Goal: Task Accomplishment & Management: Use online tool/utility

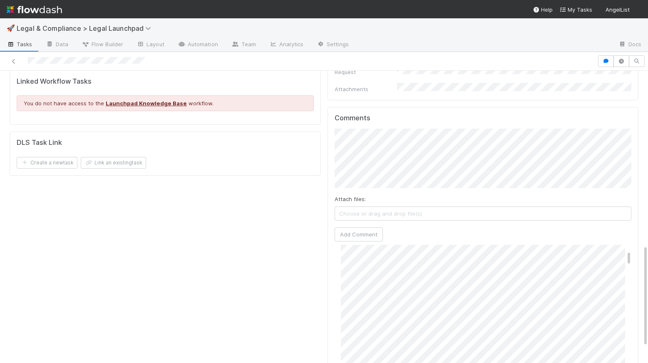
scroll to position [121, 0]
click at [435, 30] on div "🚀 Legal & Compliance > Legal Launchpad" at bounding box center [324, 28] width 648 height 20
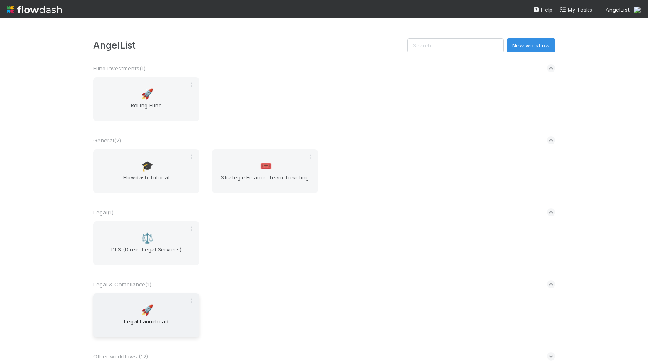
click at [141, 320] on span "Legal Launchpad" at bounding box center [146, 325] width 99 height 17
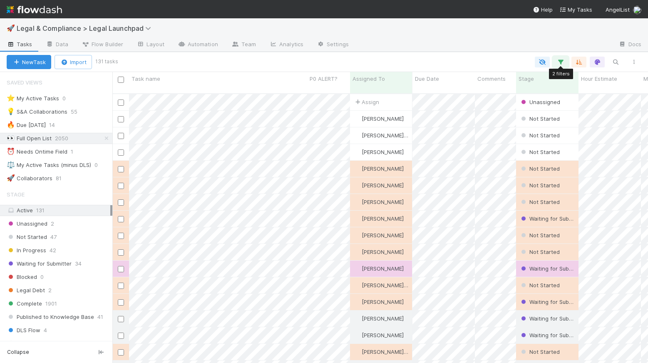
click at [559, 62] on icon "button" at bounding box center [560, 61] width 8 height 7
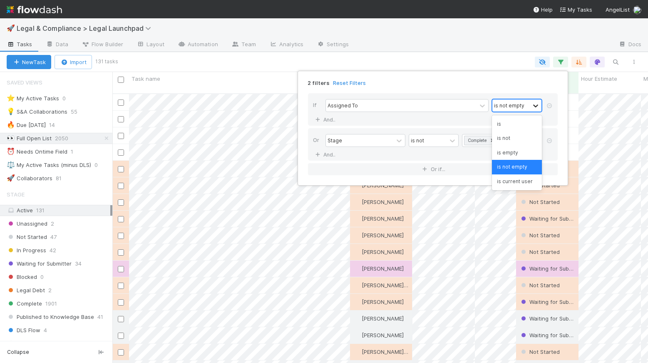
click at [536, 105] on icon at bounding box center [535, 106] width 8 height 8
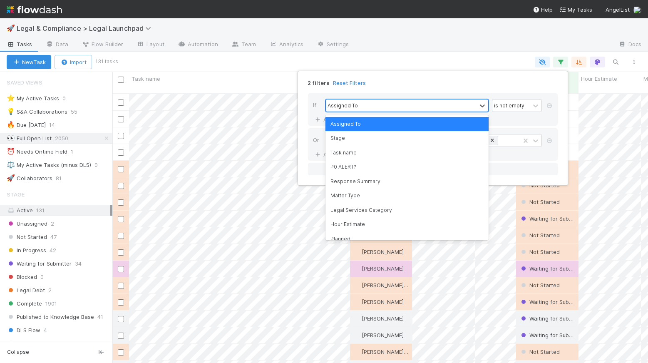
click at [419, 104] on div "Assigned To" at bounding box center [401, 105] width 151 height 12
click at [514, 106] on div "is not empty" at bounding box center [509, 105] width 30 height 7
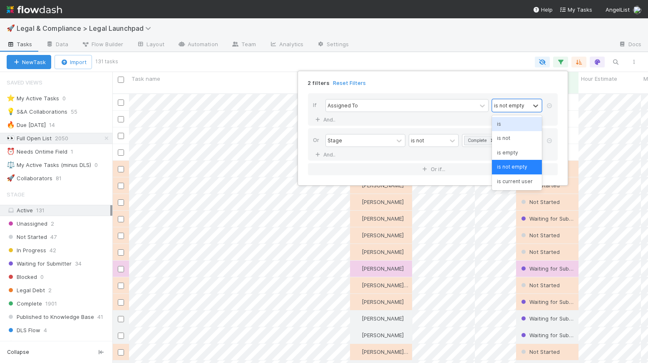
click at [523, 127] on div "is" at bounding box center [517, 124] width 50 height 14
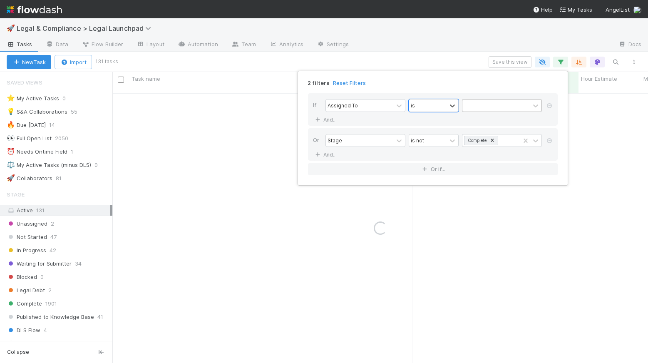
click at [512, 104] on div at bounding box center [495, 105] width 67 height 12
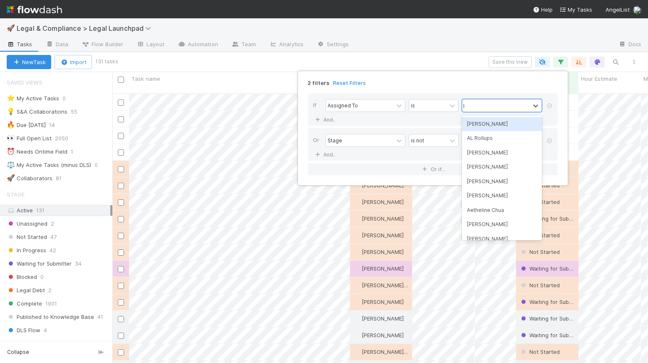
scroll to position [270, 529]
type input "Robin"
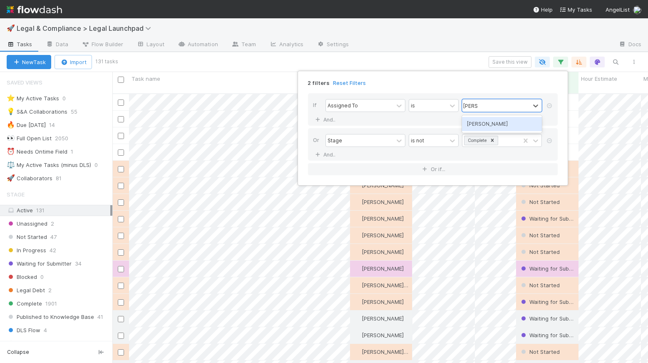
click at [503, 128] on div "[PERSON_NAME]" at bounding box center [502, 124] width 80 height 14
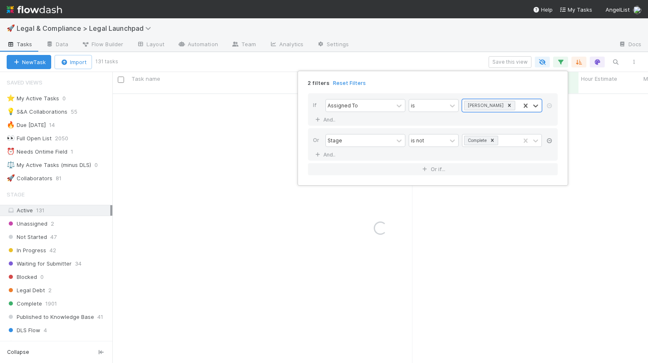
click at [549, 140] on icon at bounding box center [549, 140] width 8 height 5
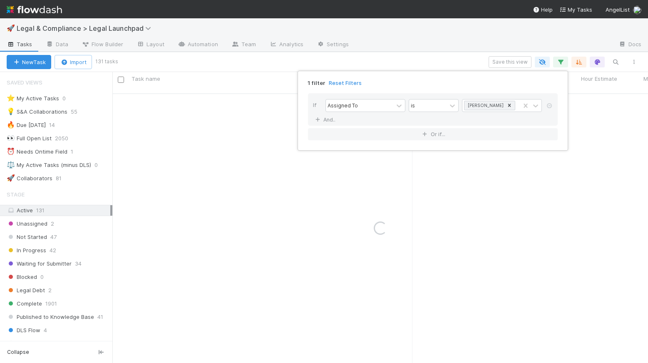
click at [559, 60] on div "1 filter Reset Filters If Assigned To is Robin Sosnow And.. Or if..." at bounding box center [324, 181] width 648 height 363
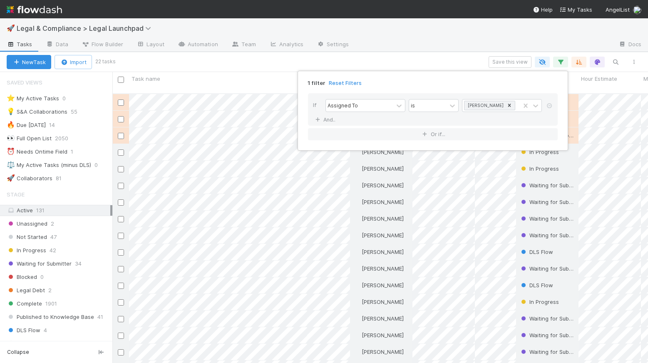
click at [432, 47] on div "1 filter Reset Filters If Assigned To is Robin Sosnow And.. Or if..." at bounding box center [324, 181] width 648 height 363
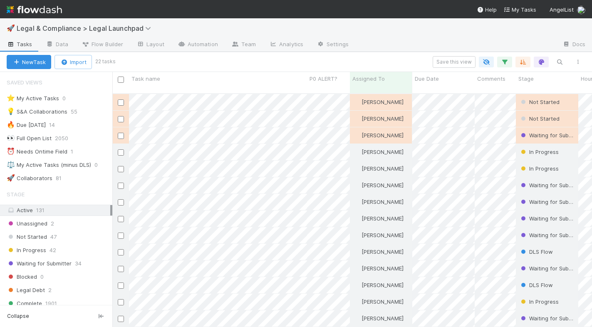
scroll to position [234, 474]
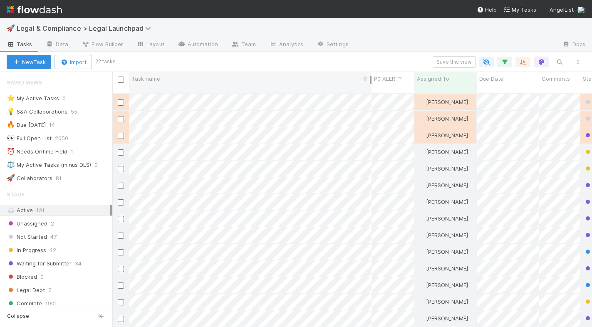
drag, startPoint x: 306, startPoint y: 77, endPoint x: 371, endPoint y: 74, distance: 64.6
click at [371, 74] on div "Task name" at bounding box center [250, 82] width 243 height 21
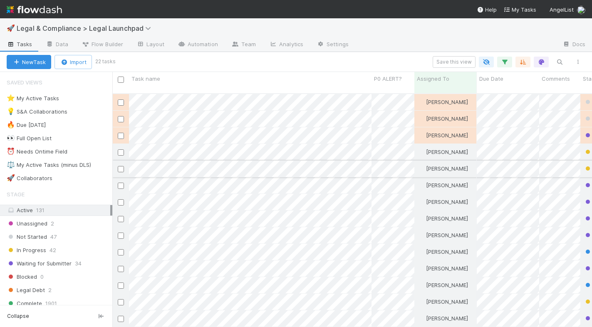
scroll to position [234, 474]
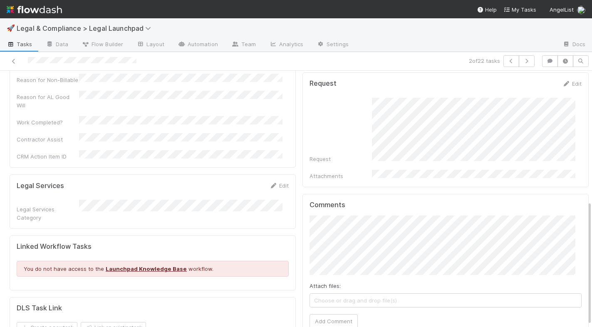
scroll to position [269, 0]
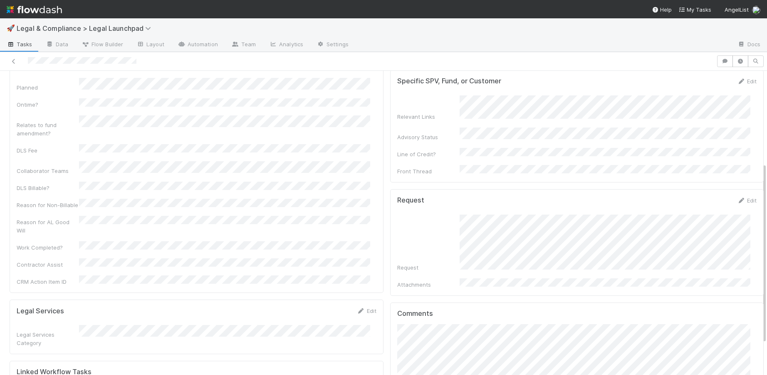
scroll to position [144, 0]
click at [590, 198] on form "Request Edit Request Attachments" at bounding box center [577, 242] width 360 height 92
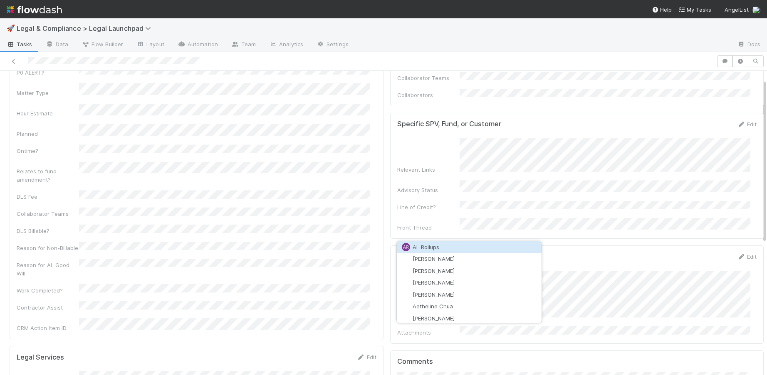
scroll to position [136, 0]
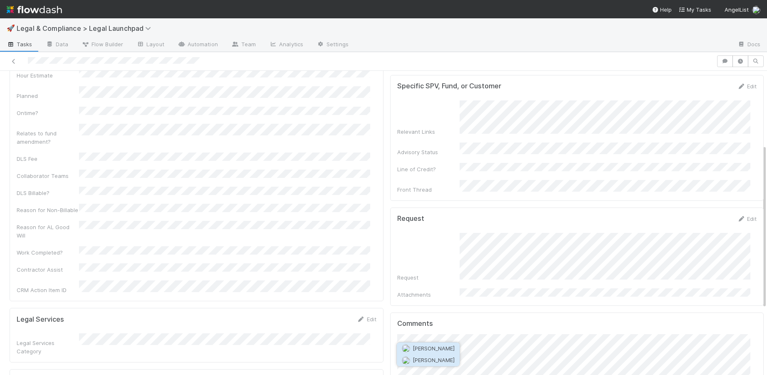
click at [423, 358] on span "[PERSON_NAME]" at bounding box center [434, 359] width 42 height 7
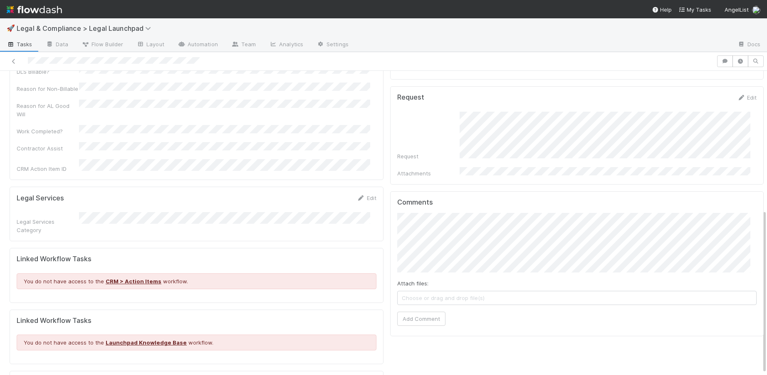
scroll to position [255, 0]
click at [411, 313] on button "Add Comment" at bounding box center [421, 320] width 48 height 14
